Goal: Information Seeking & Learning: Understand process/instructions

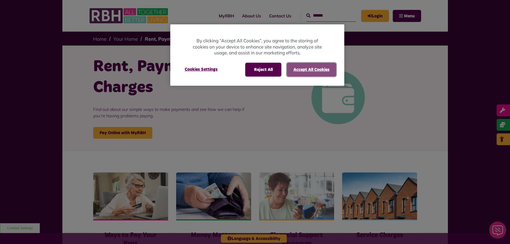
click at [319, 67] on button "Accept All Cookies" at bounding box center [311, 70] width 49 height 14
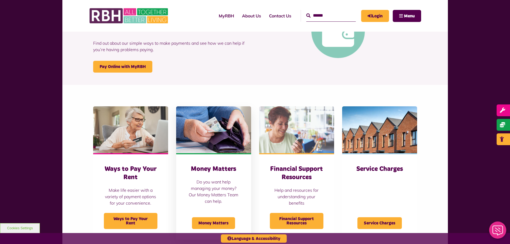
scroll to position [80, 0]
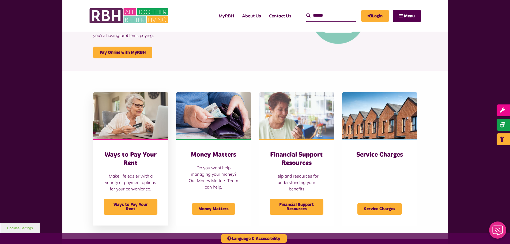
click at [139, 127] on img at bounding box center [130, 115] width 75 height 47
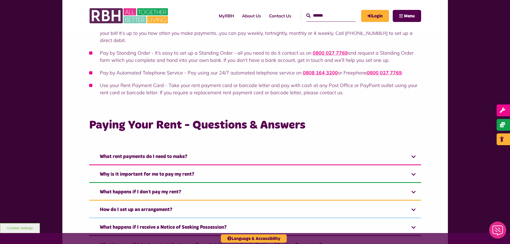
scroll to position [187, 0]
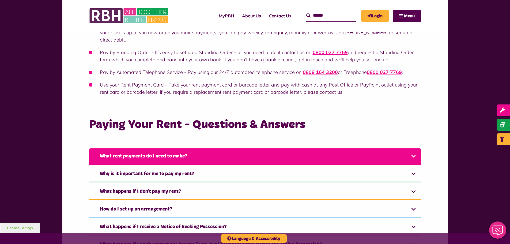
click at [202, 152] on link "What rent payments do I need to make?" at bounding box center [255, 156] width 332 height 16
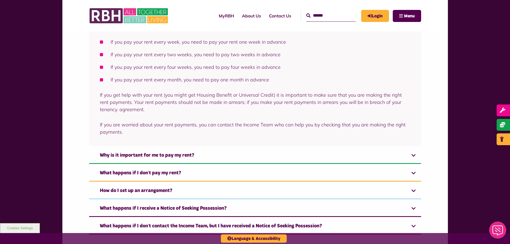
scroll to position [401, 0]
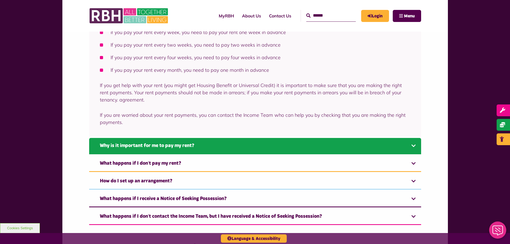
click at [203, 146] on link "Why is it important for me to pay my rent?" at bounding box center [255, 146] width 332 height 16
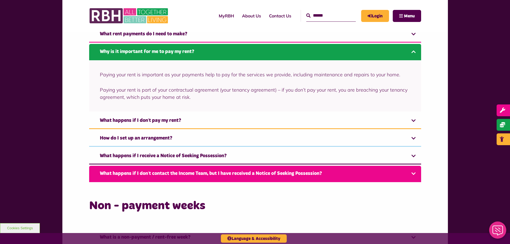
scroll to position [300, 0]
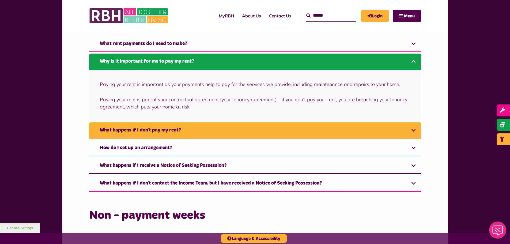
click at [214, 134] on link "What happens if I don’t pay my rent?" at bounding box center [255, 130] width 332 height 16
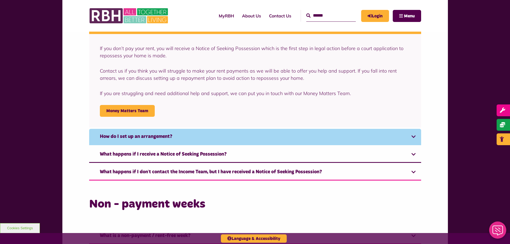
scroll to position [344, 0]
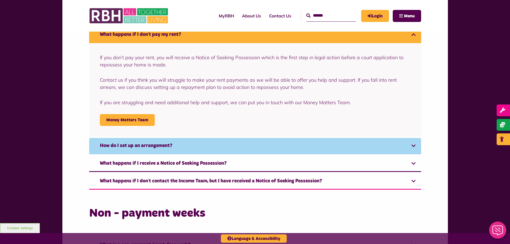
click at [193, 143] on link "How do I set up an arrangement?" at bounding box center [255, 146] width 332 height 16
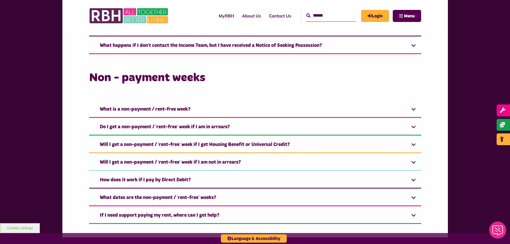
scroll to position [469, 0]
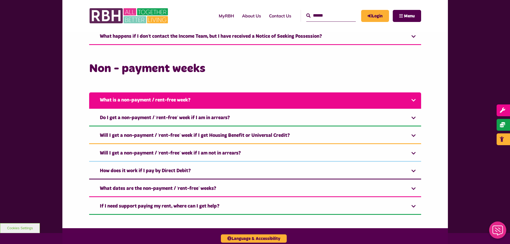
click at [221, 106] on link "What is a non-payment / rent-free week?" at bounding box center [255, 100] width 332 height 16
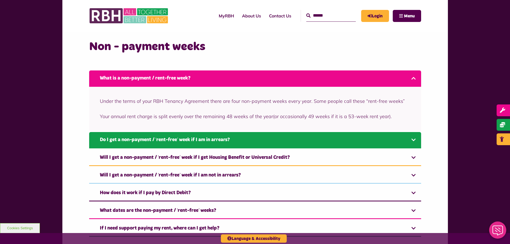
scroll to position [522, 0]
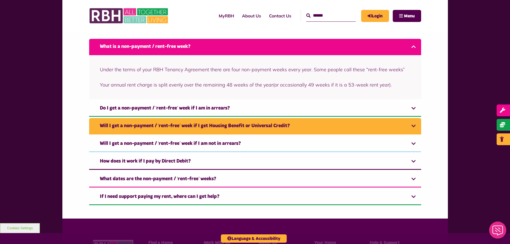
click at [236, 124] on link "Will I get a non-payment / ‘rent-free’ week if I get Housing Benefit or Univers…" at bounding box center [255, 126] width 332 height 16
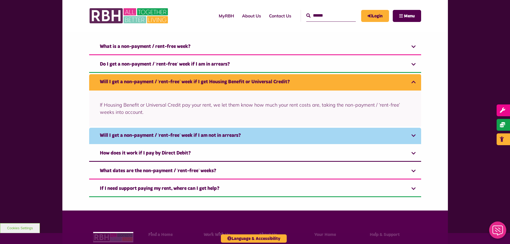
click at [255, 132] on link "Will I get a non-payment / ‘rent-free’ week if I am not in arrears?" at bounding box center [255, 136] width 332 height 16
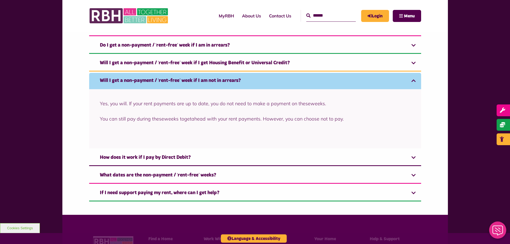
scroll to position [576, 0]
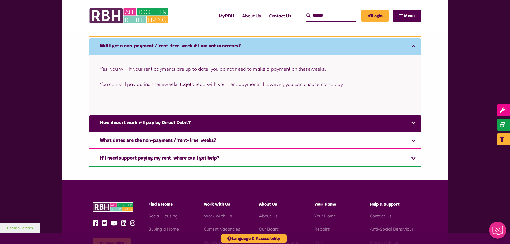
click at [257, 126] on link "How does it work if I pay by Direct Debit?" at bounding box center [255, 123] width 332 height 16
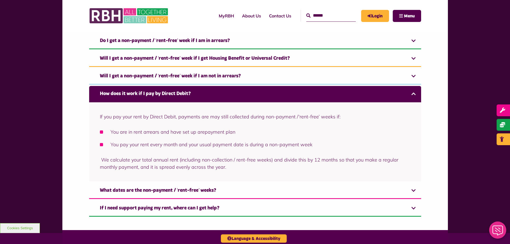
scroll to position [549, 0]
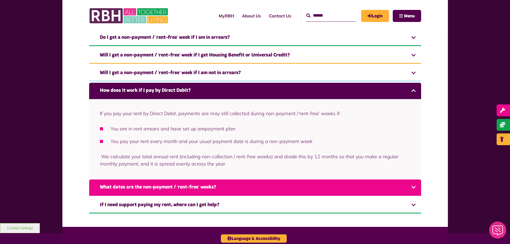
click at [243, 187] on link "What dates are the non-payment / ‘rent-free’ weeks?" at bounding box center [255, 187] width 332 height 16
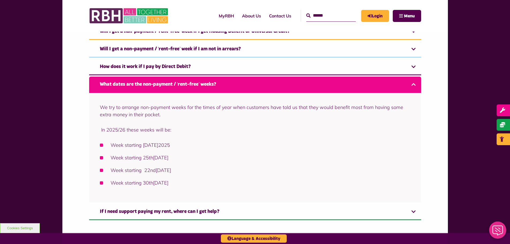
scroll to position [576, 0]
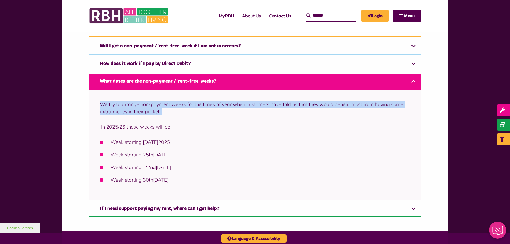
drag, startPoint x: 100, startPoint y: 104, endPoint x: 386, endPoint y: 110, distance: 286.3
click at [386, 110] on p "We try to arrange non-payment weeks for the times of year when customers have t…" at bounding box center [255, 108] width 310 height 14
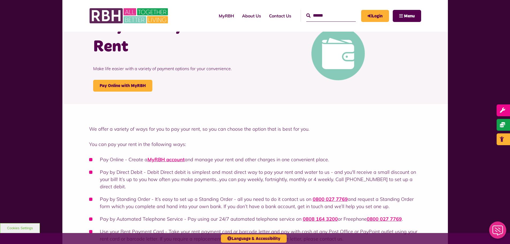
scroll to position [0, 0]
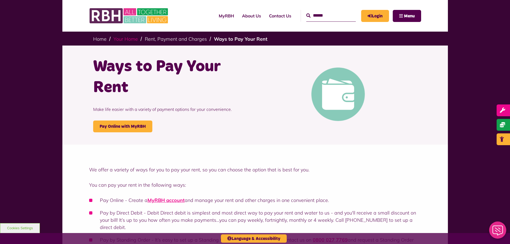
click at [130, 39] on link "Your Home" at bounding box center [125, 39] width 24 height 6
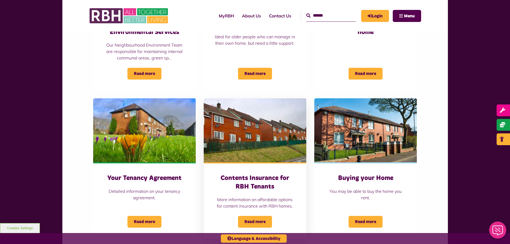
scroll to position [375, 0]
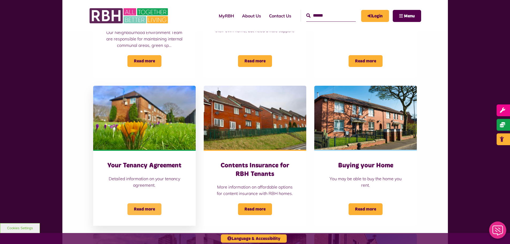
click at [152, 203] on span "Read more" at bounding box center [144, 209] width 34 height 12
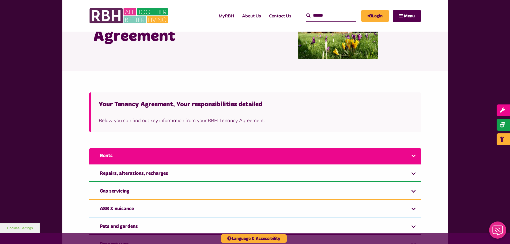
scroll to position [54, 0]
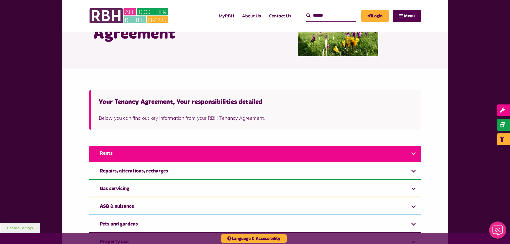
click at [188, 152] on link "Rents" at bounding box center [255, 154] width 332 height 16
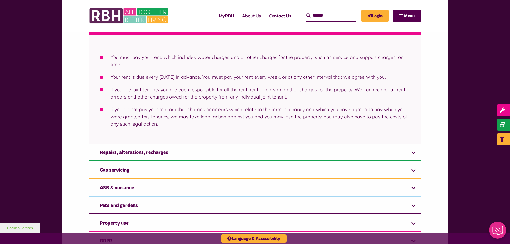
scroll to position [187, 0]
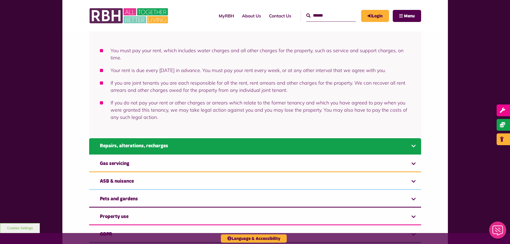
click at [187, 147] on link "Repairs, alterations, recharges" at bounding box center [255, 146] width 332 height 16
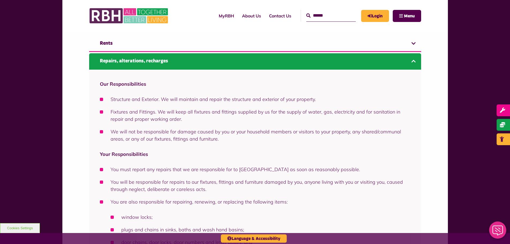
scroll to position [163, 0]
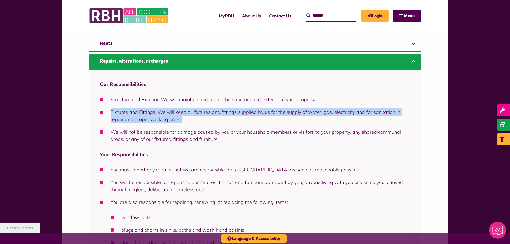
drag, startPoint x: 111, startPoint y: 113, endPoint x: 169, endPoint y: 120, distance: 59.0
click at [169, 120] on li "Fixtures and Fittings. We will keep all fixtures and fittings supplied by us fo…" at bounding box center [255, 115] width 310 height 14
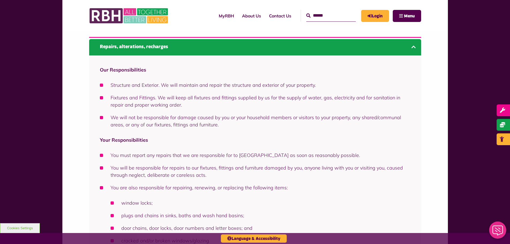
scroll to position [190, 0]
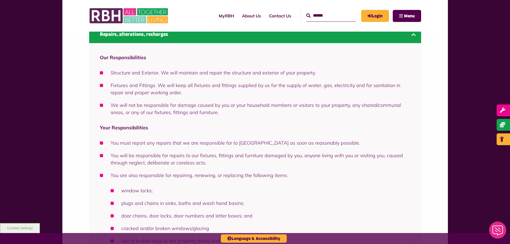
click at [190, 109] on li "We will not be responsible for damage caused by you or your household members o…" at bounding box center [255, 108] width 310 height 14
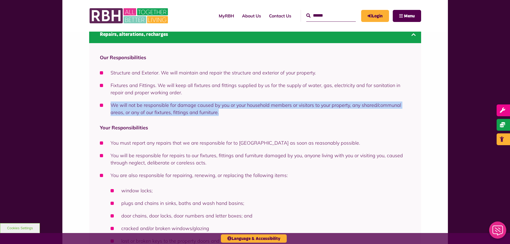
click at [190, 109] on li "We will not be responsible for damage caused by you or your household members o…" at bounding box center [255, 108] width 310 height 14
click at [190, 115] on li "We will not be responsible for damage caused by you or your household members o…" at bounding box center [255, 108] width 310 height 14
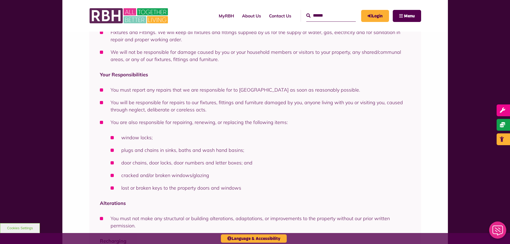
scroll to position [243, 0]
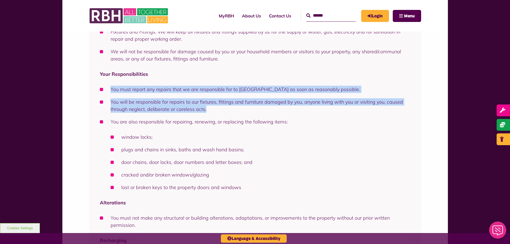
drag, startPoint x: 308, startPoint y: 77, endPoint x: 312, endPoint y: 109, distance: 32.1
click at [312, 109] on div "Our Responsibilities Structure and Exterior. We will maintain and repair the st…" at bounding box center [255, 140] width 332 height 300
click at [312, 109] on li "You will be responsible for repairs to our fixtures, fittings and furniture dam…" at bounding box center [255, 105] width 310 height 14
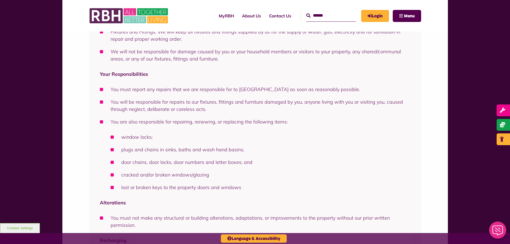
scroll to position [270, 0]
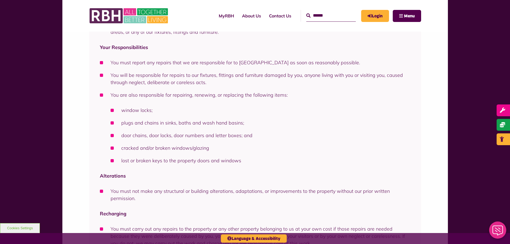
drag, startPoint x: 285, startPoint y: 86, endPoint x: 289, endPoint y: 98, distance: 12.1
click at [289, 98] on ul "You must report any repairs that we are responsible for to us as soon as reason…" at bounding box center [255, 111] width 310 height 105
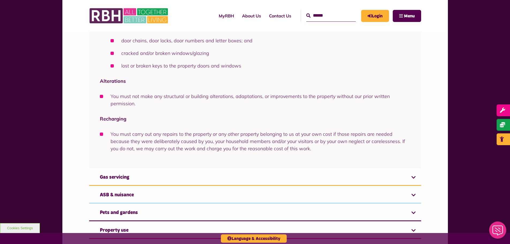
scroll to position [377, 0]
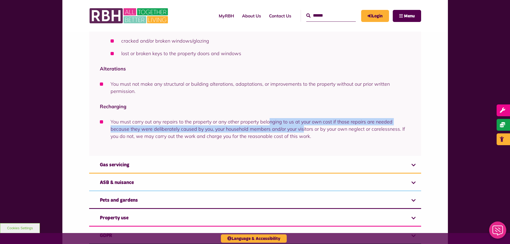
drag, startPoint x: 269, startPoint y: 113, endPoint x: 282, endPoint y: 132, distance: 23.2
click at [282, 132] on div "Our Responsibilities Structure and Exterior. We will maintain and repair the st…" at bounding box center [255, 6] width 332 height 300
click at [282, 132] on li "You must carry out any repairs to the property or any other property belonging …" at bounding box center [255, 129] width 310 height 22
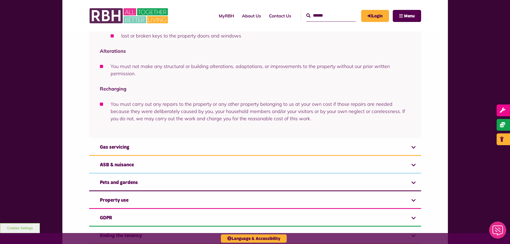
scroll to position [404, 0]
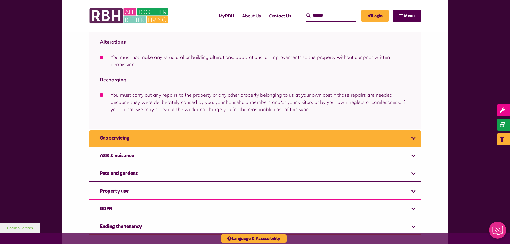
click at [269, 138] on link "Gas servicing" at bounding box center [255, 138] width 332 height 16
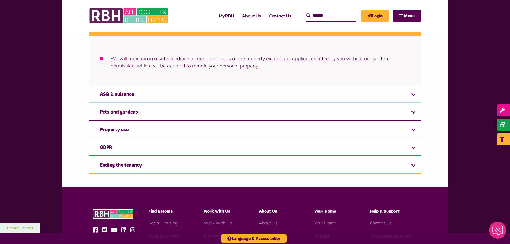
scroll to position [181, 0]
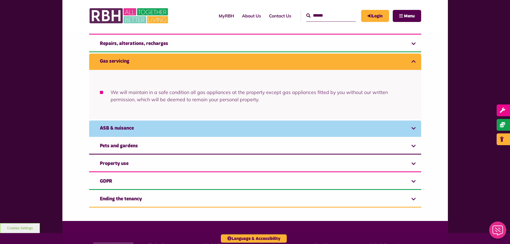
click at [264, 126] on link "ASB & nuisance" at bounding box center [255, 128] width 332 height 16
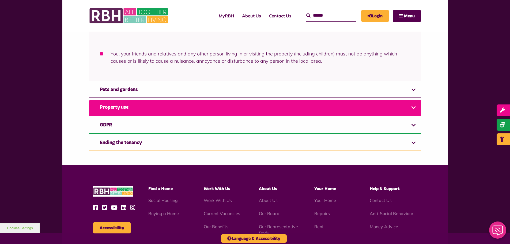
scroll to position [225, 0]
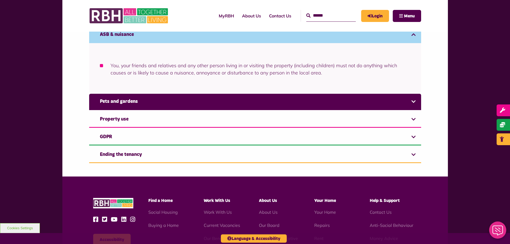
click at [288, 104] on link "Pets and gardens" at bounding box center [255, 102] width 332 height 16
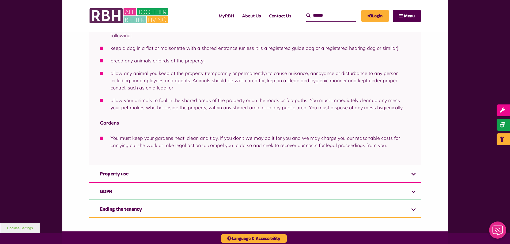
scroll to position [296, 0]
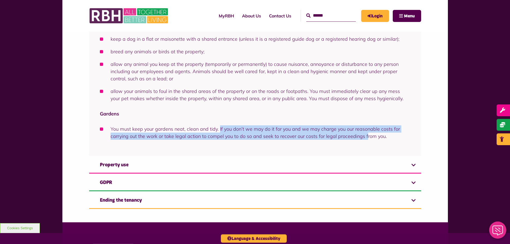
drag, startPoint x: 219, startPoint y: 128, endPoint x: 365, endPoint y: 135, distance: 146.2
click at [365, 135] on li "You must keep your gardens neat, clean and tidy. If you don’t we may do it for …" at bounding box center [255, 132] width 310 height 14
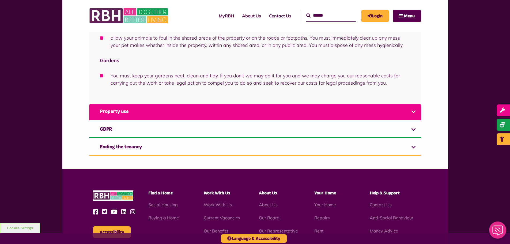
scroll to position [350, 0]
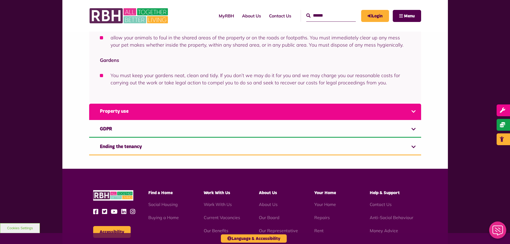
click at [336, 113] on link "Property use" at bounding box center [255, 112] width 332 height 16
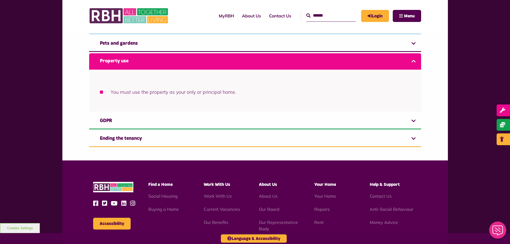
scroll to position [234, 0]
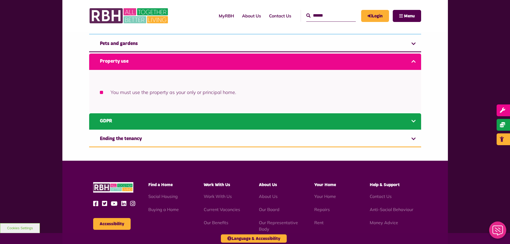
click at [287, 121] on link "GDPR" at bounding box center [255, 121] width 332 height 16
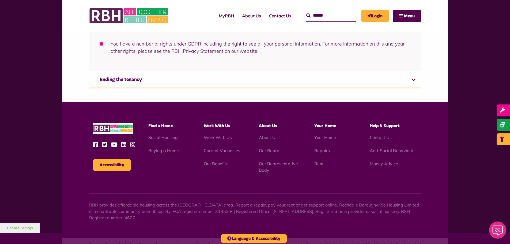
scroll to position [305, 0]
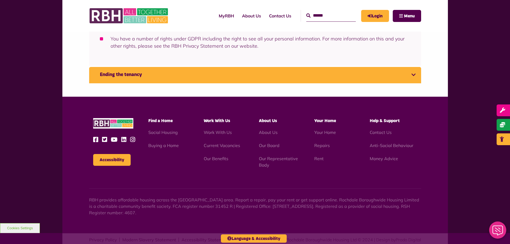
click at [285, 78] on link "Ending the tenancy" at bounding box center [255, 75] width 332 height 16
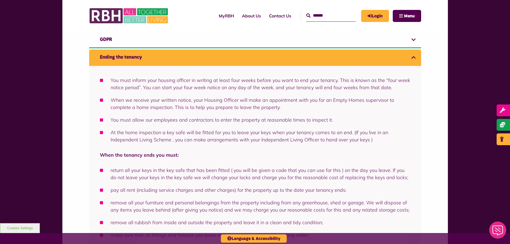
scroll to position [269, 0]
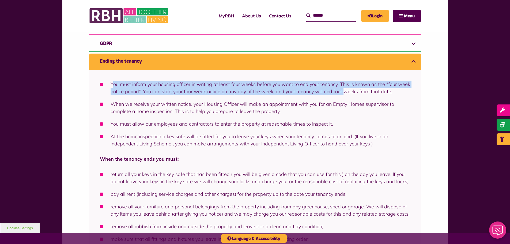
drag, startPoint x: 112, startPoint y: 84, endPoint x: 341, endPoint y: 90, distance: 229.1
click at [341, 90] on li "You must inform your housing officer in writing at least four weeks before you …" at bounding box center [255, 88] width 310 height 14
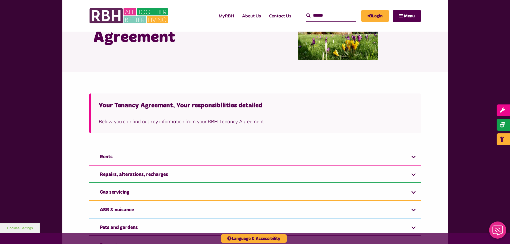
scroll to position [0, 0]
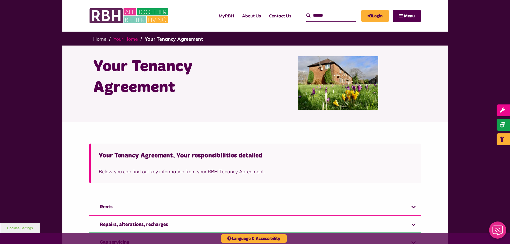
click at [129, 39] on link "Your Home" at bounding box center [125, 39] width 24 height 6
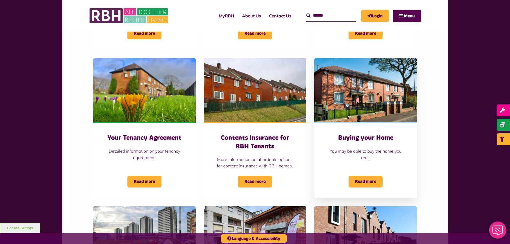
scroll to position [401, 0]
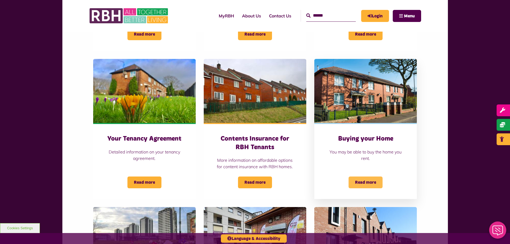
click at [374, 176] on span "Read more" at bounding box center [365, 182] width 34 height 12
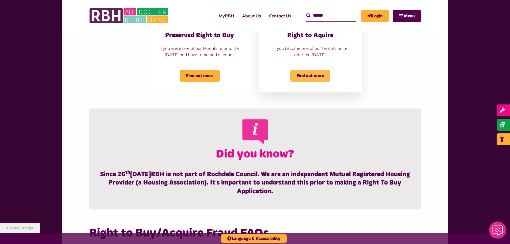
scroll to position [134, 0]
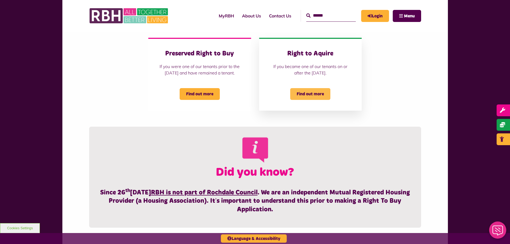
click at [311, 100] on span "Find out more" at bounding box center [310, 94] width 40 height 12
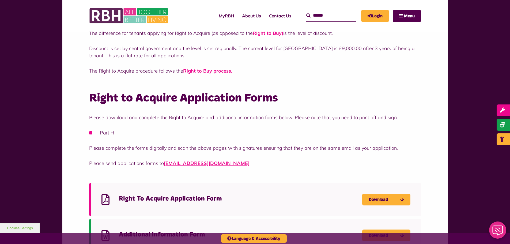
scroll to position [107, 0]
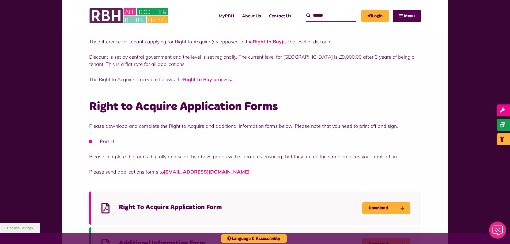
click at [213, 80] on strong "Right to Buy process" at bounding box center [207, 79] width 48 height 6
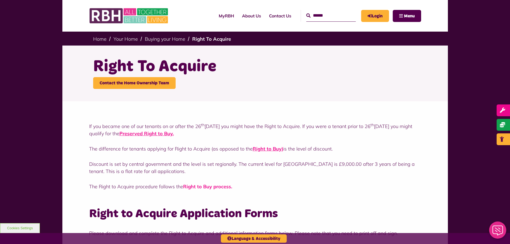
click at [220, 189] on strong "Right to Buy process" at bounding box center [207, 186] width 48 height 6
click at [201, 186] on strong "Right to Buy process" at bounding box center [207, 186] width 48 height 6
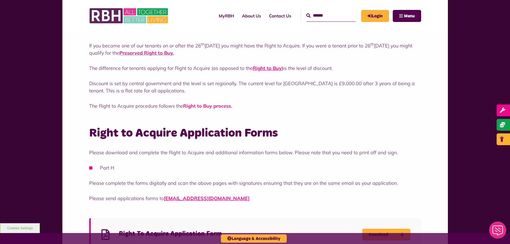
scroll to position [80, 0]
